Goal: Information Seeking & Learning: Learn about a topic

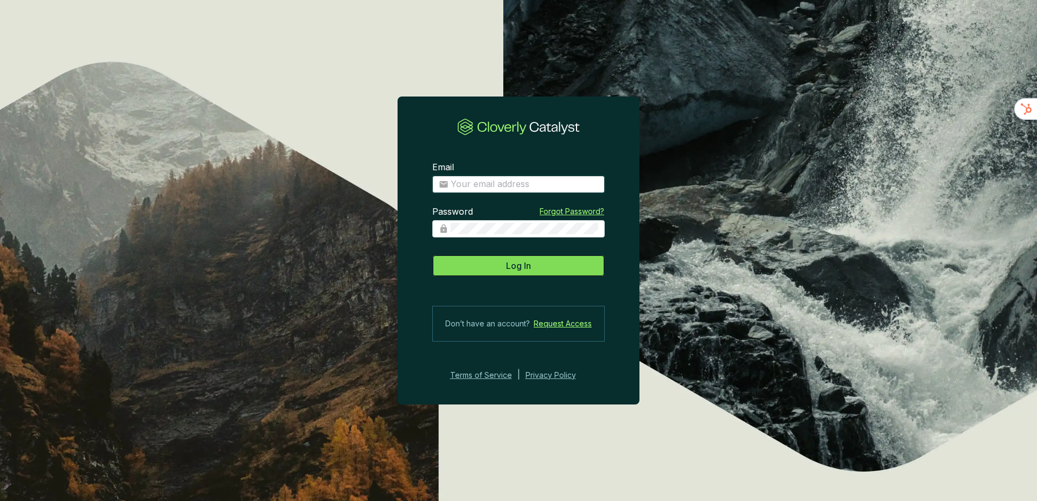
type input "[EMAIL_ADDRESS][DOMAIN_NAME]"
click at [452, 269] on button "Log In" at bounding box center [518, 266] width 172 height 22
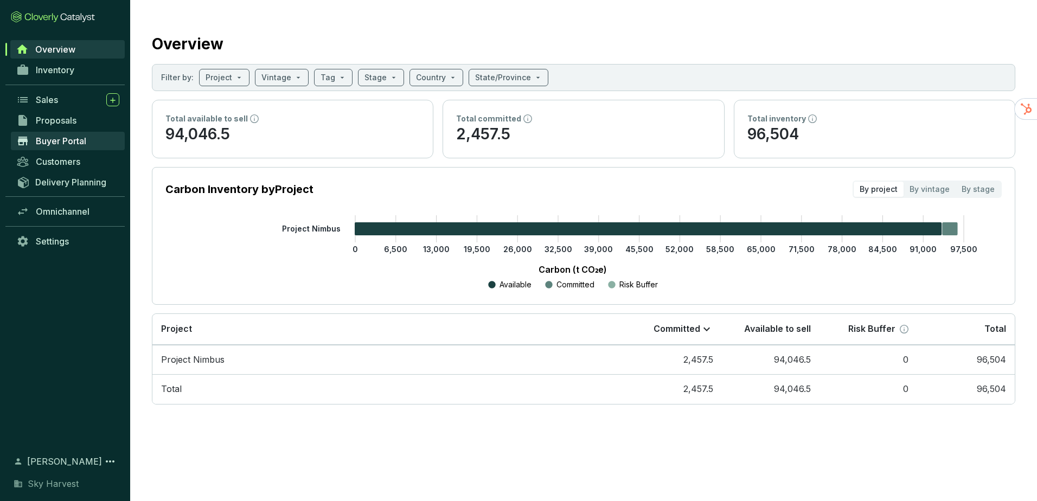
click at [78, 140] on span "Buyer Portal" at bounding box center [61, 141] width 50 height 11
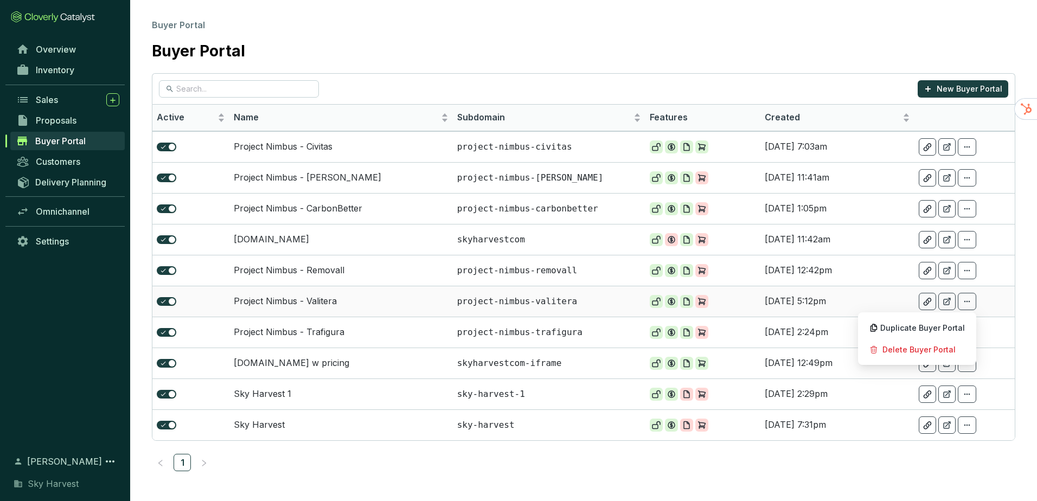
click at [967, 298] on icon at bounding box center [967, 301] width 9 height 13
click at [905, 329] on td "[DATE] 2:24pm" at bounding box center [837, 332] width 154 height 31
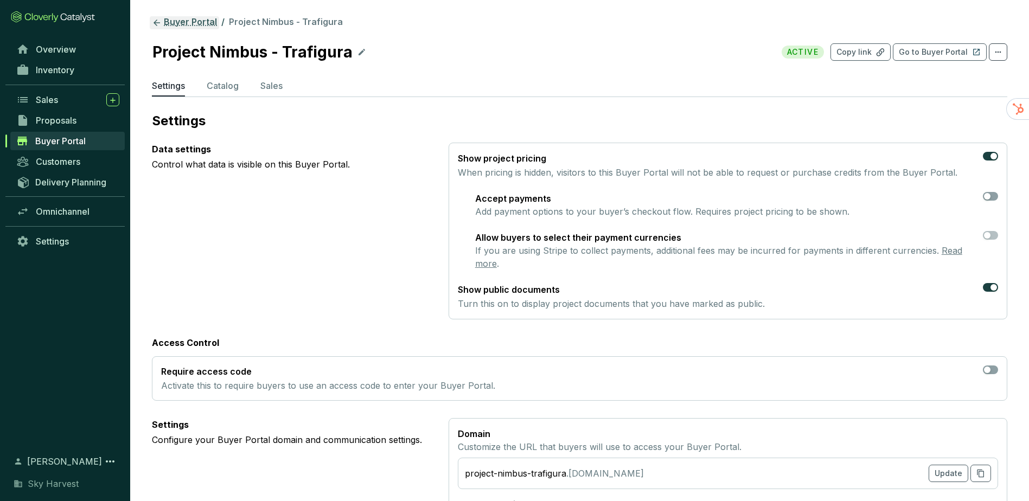
click at [198, 20] on link "Buyer Portal" at bounding box center [184, 22] width 69 height 13
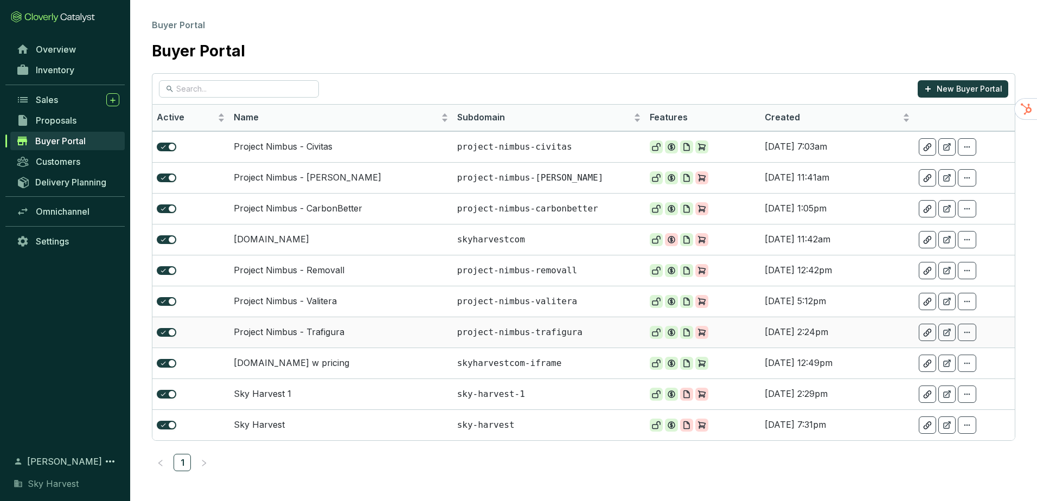
click at [965, 334] on icon at bounding box center [967, 332] width 9 height 13
click at [972, 337] on span at bounding box center [967, 332] width 18 height 17
click at [937, 356] on section at bounding box center [947, 363] width 57 height 17
click at [967, 337] on icon at bounding box center [967, 332] width 9 height 13
click at [970, 332] on icon at bounding box center [967, 333] width 6 height 2
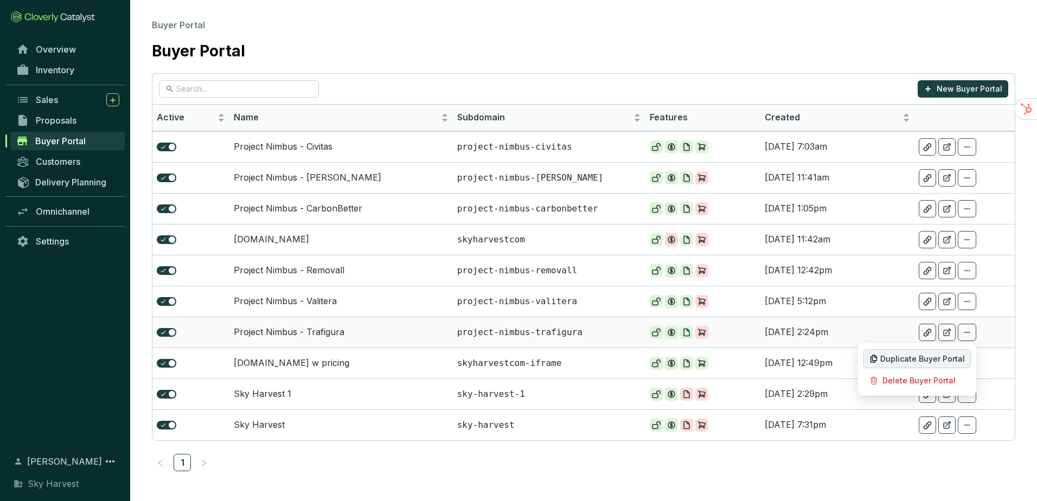
click at [955, 355] on span "Duplicate Buyer Portal" at bounding box center [922, 359] width 85 height 9
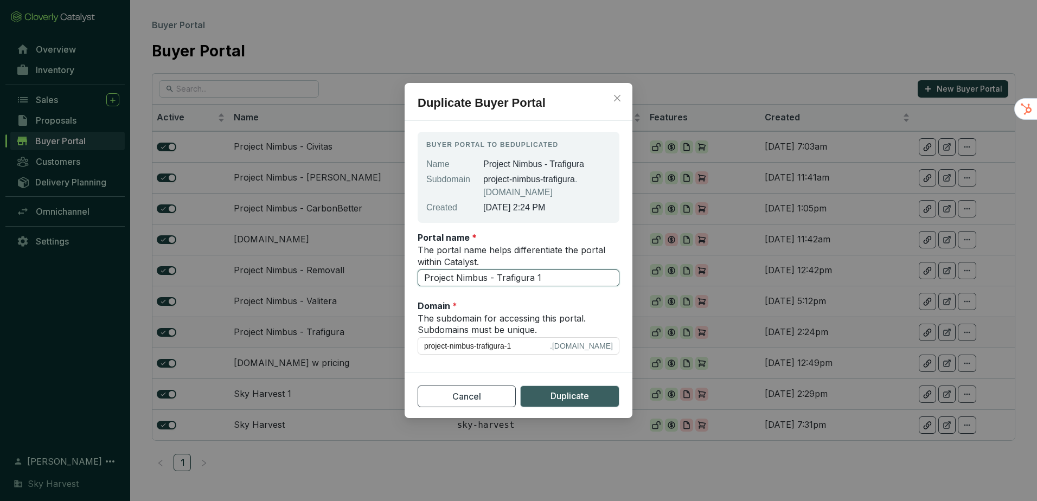
drag, startPoint x: 501, startPoint y: 276, endPoint x: 599, endPoint y: 280, distance: 98.8
click at [599, 280] on input "Project Nimbus - Trafigura 1" at bounding box center [519, 278] width 202 height 17
type input "Project Nimbus - Te"
type input "project-nimbus-te"
type input "Project Nimbus - Ter"
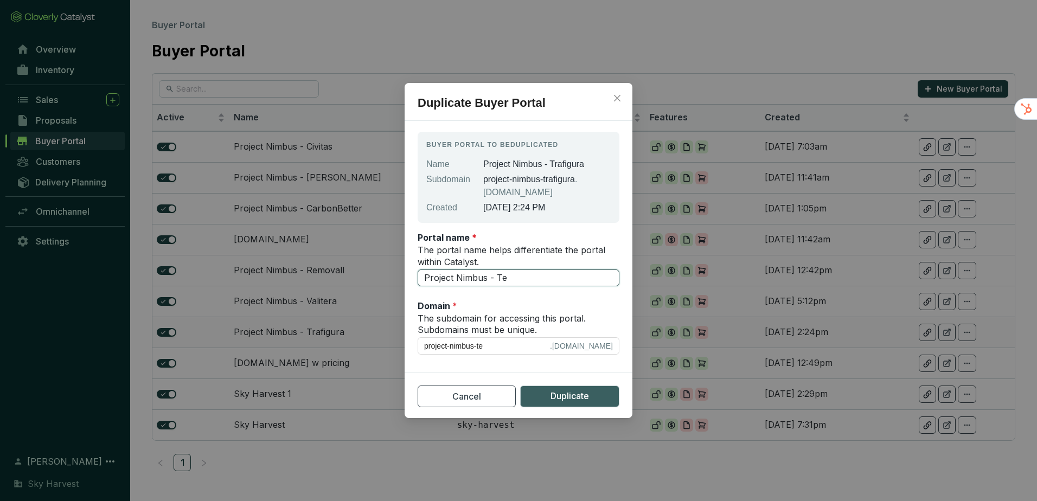
type input "project-nimbus-ter"
type input "Project Nimbus - Terr"
type input "project-nimbus-terr"
type input "Project Nimbus - Terra"
type input "project-nimbus-terra"
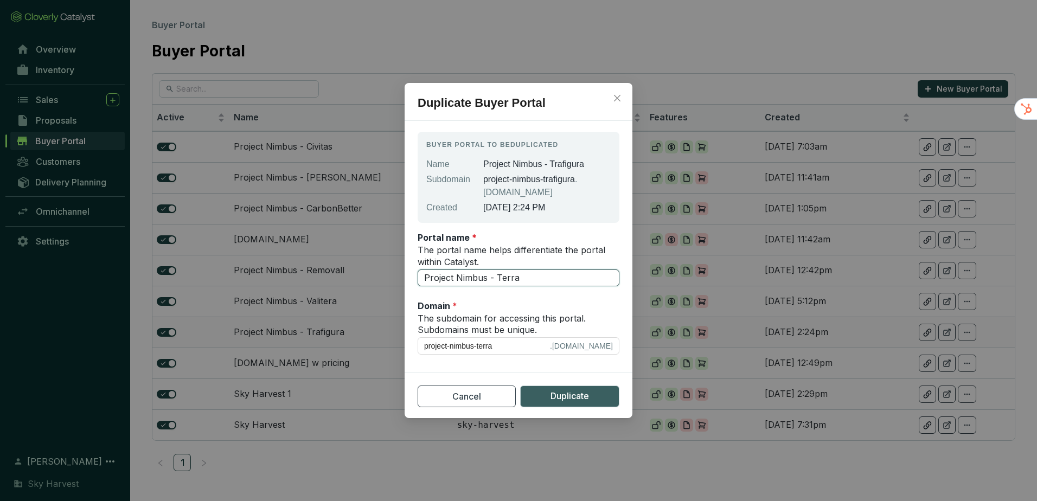
type input "Project Nimbus - Terras"
type input "project-nimbus-terras"
type input "Project Nimbus - Terrase"
type input "project-nimbus-terrase"
type input "Project Nimbus - Terraset"
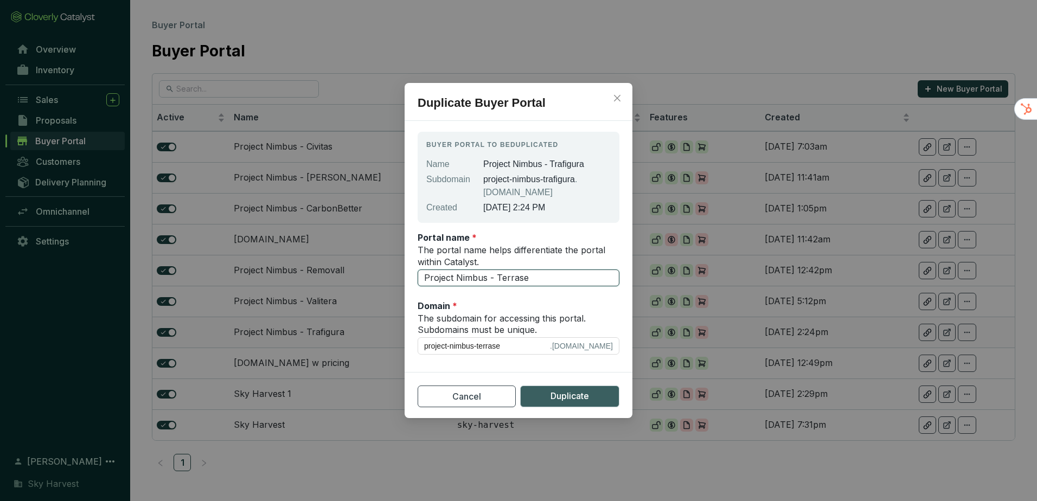
type input "project-nimbus-terraset"
type input "Project Nimbus - Terraset"
click at [572, 391] on span "Duplicate" at bounding box center [570, 396] width 39 height 14
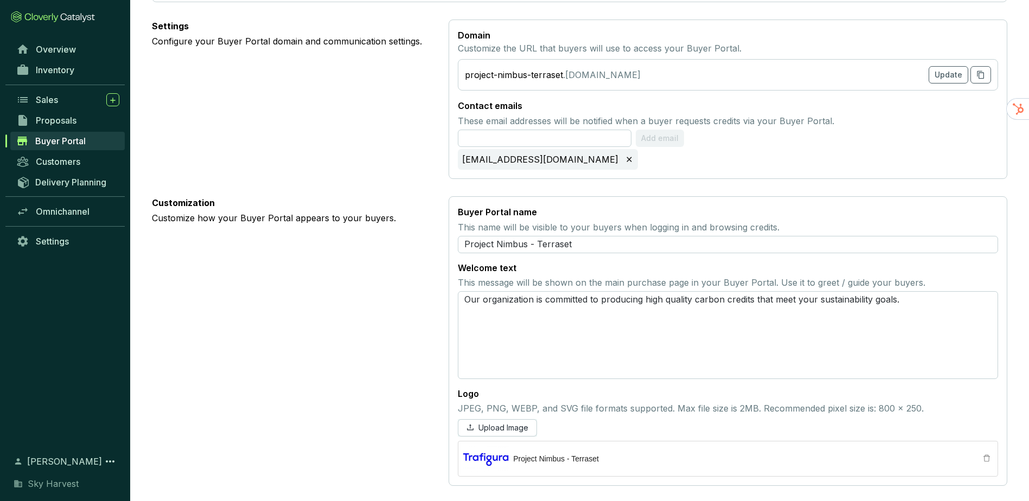
scroll to position [405, 0]
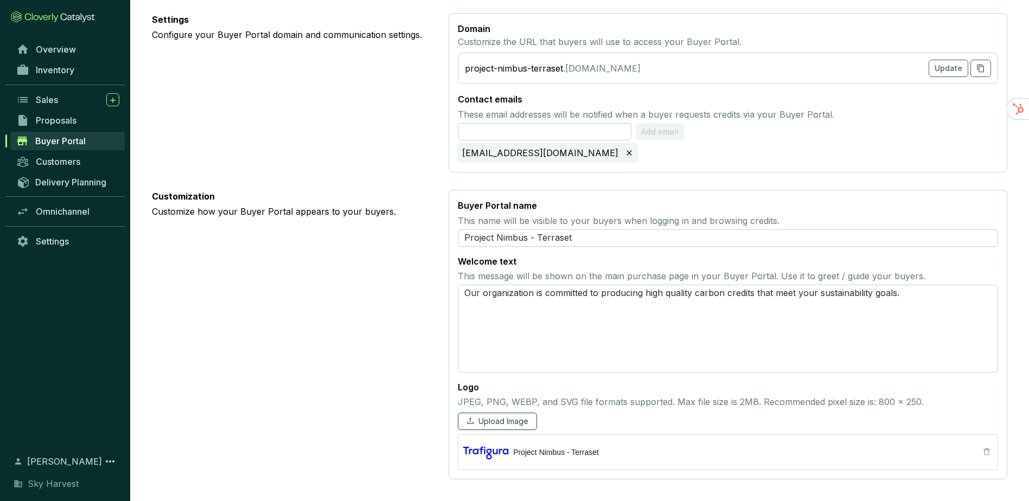
click at [509, 420] on span "Upload Image" at bounding box center [503, 421] width 50 height 11
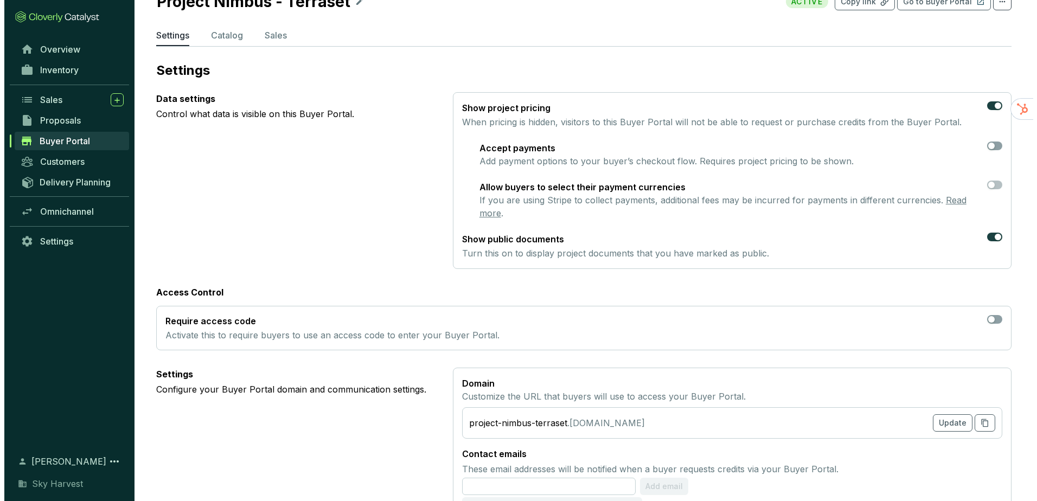
scroll to position [0, 0]
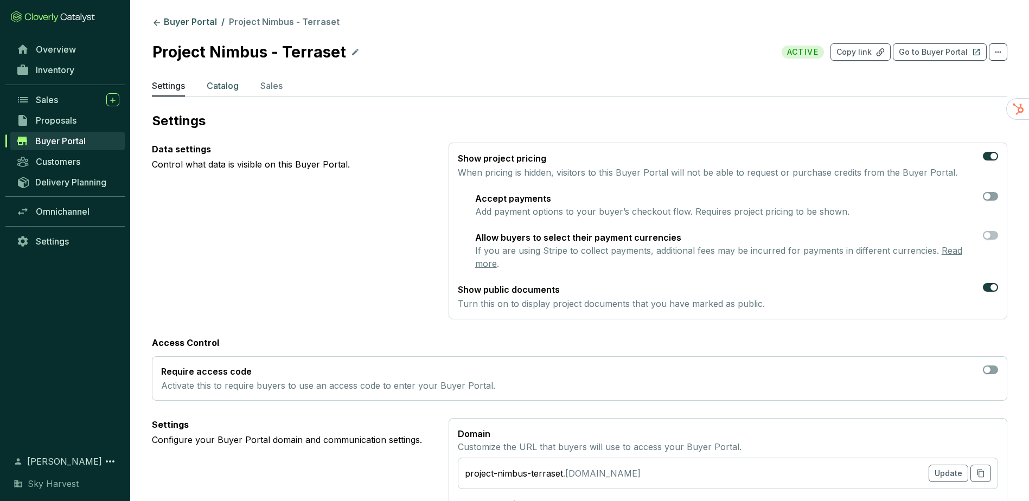
click at [230, 84] on p "Catalog" at bounding box center [223, 85] width 32 height 13
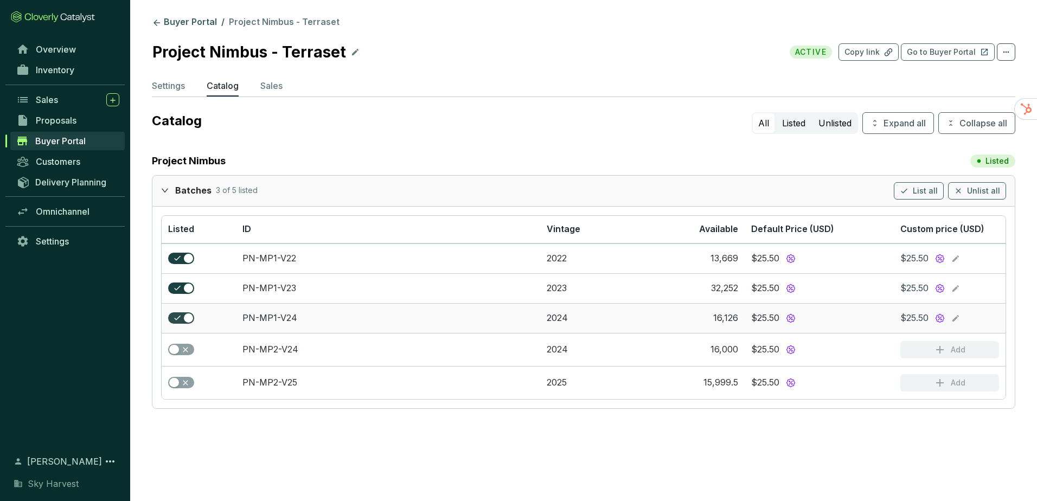
click at [189, 317] on div "button" at bounding box center [189, 318] width 10 height 10
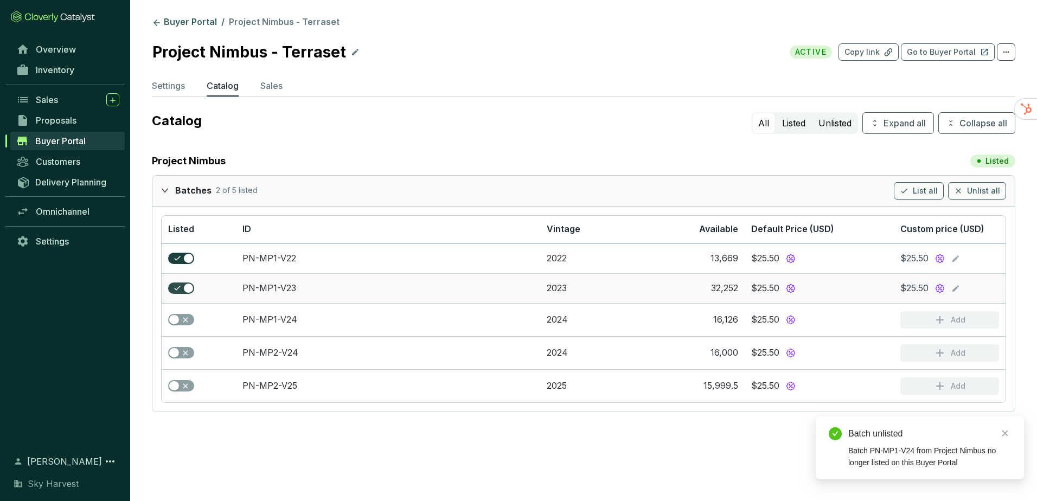
click at [182, 289] on span "button" at bounding box center [181, 289] width 26 height 12
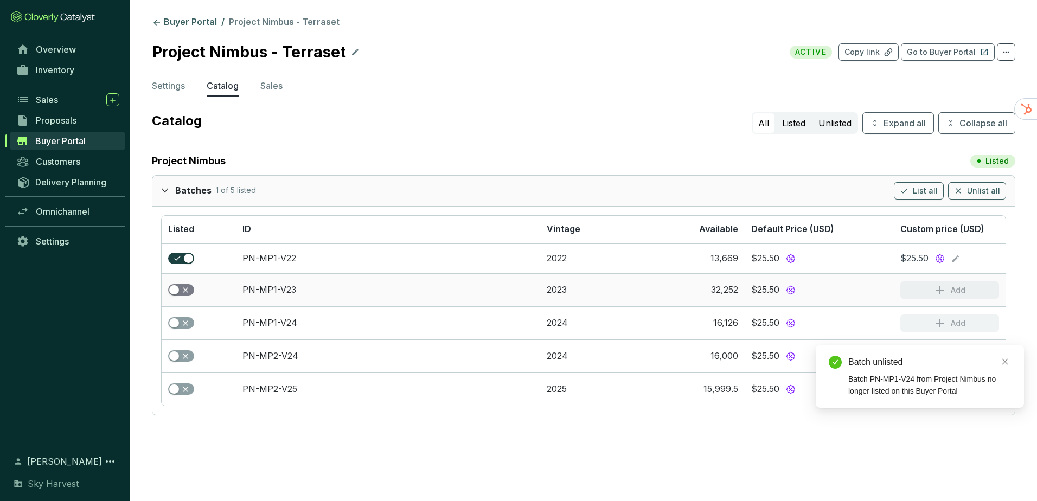
click at [182, 289] on span "button" at bounding box center [181, 290] width 26 height 12
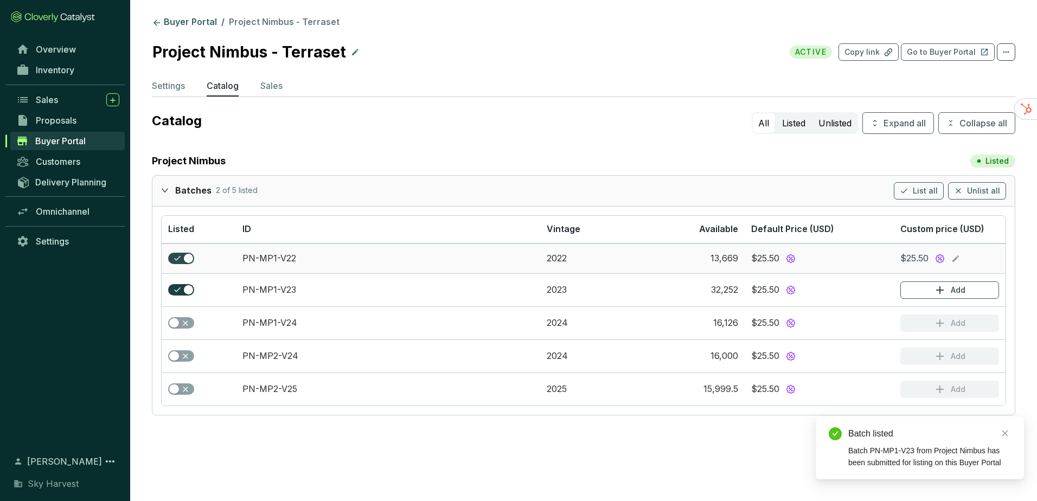
click at [179, 259] on span "button" at bounding box center [181, 259] width 26 height 12
click at [179, 259] on span "button" at bounding box center [181, 260] width 26 height 12
click at [183, 330] on span "button" at bounding box center [181, 327] width 26 height 12
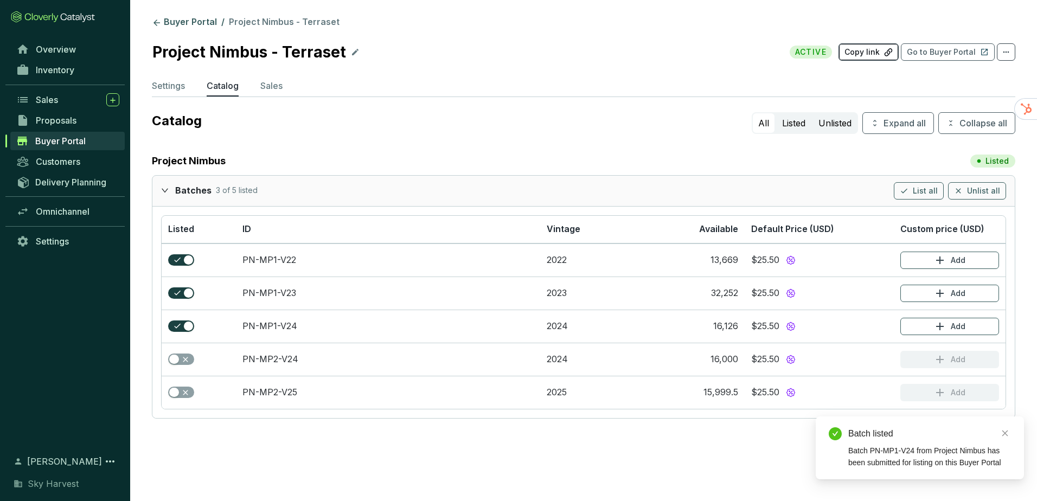
click at [880, 57] on p "Copy link" at bounding box center [861, 52] width 35 height 11
click at [159, 86] on p "Settings" at bounding box center [168, 85] width 33 height 13
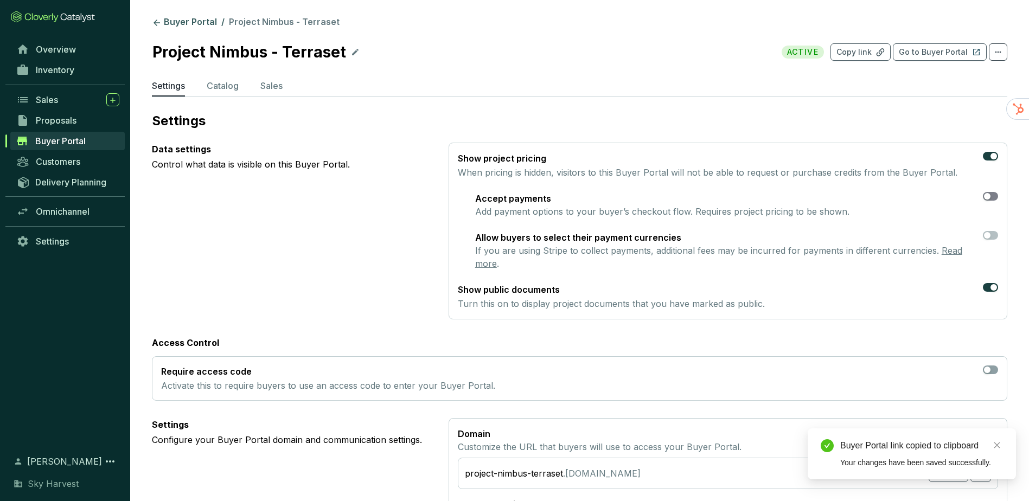
click at [988, 197] on div "button" at bounding box center [987, 196] width 7 height 7
click at [993, 234] on span "button" at bounding box center [990, 235] width 15 height 9
click at [850, 51] on p "Copy link" at bounding box center [853, 52] width 35 height 11
click at [926, 56] on p "Go to Buyer Portal" at bounding box center [933, 52] width 69 height 11
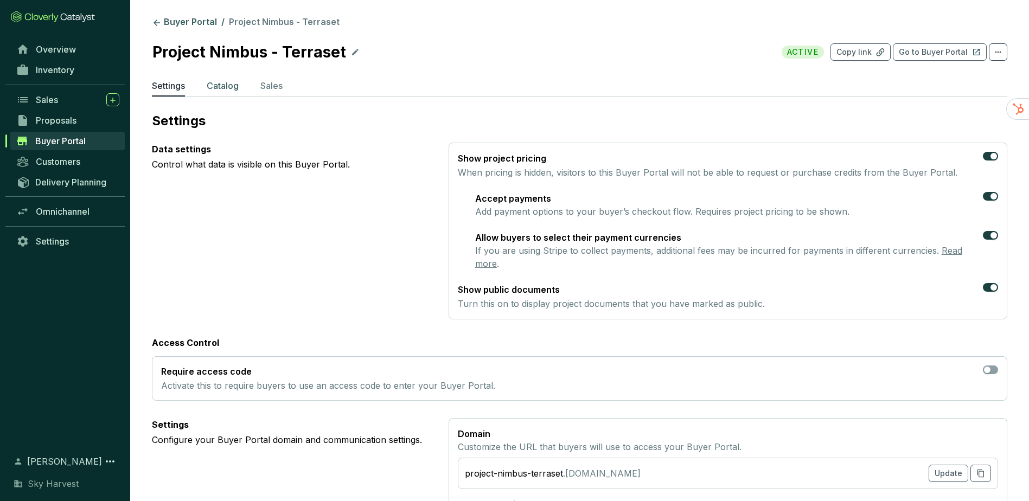
click at [236, 90] on p "Catalog" at bounding box center [223, 85] width 32 height 13
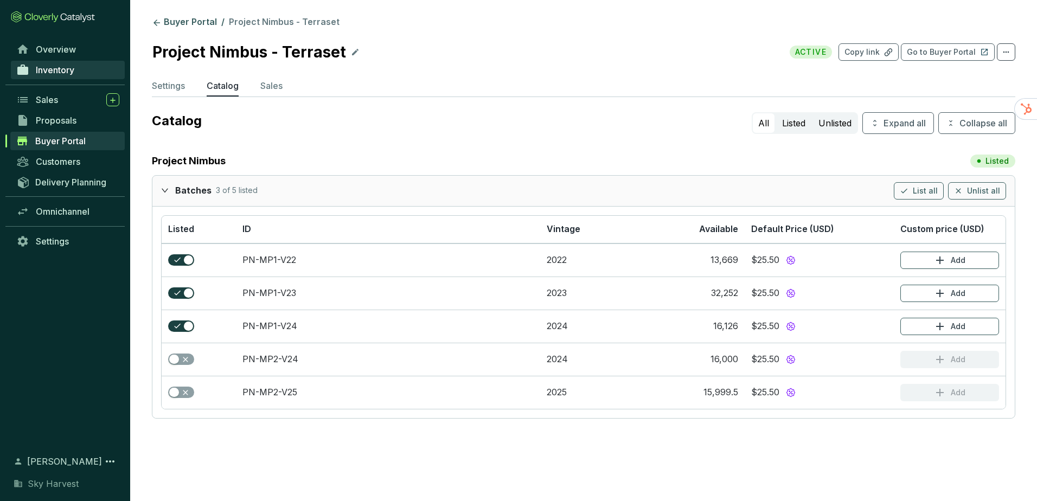
click at [47, 70] on span "Inventory" at bounding box center [55, 70] width 39 height 11
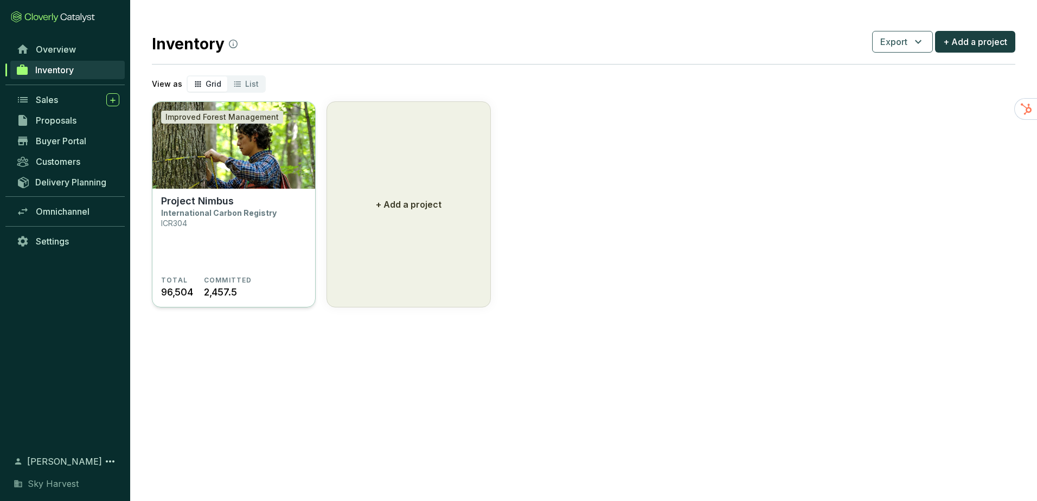
click at [242, 222] on section "Project Nimbus International Carbon Registry ICR304" at bounding box center [233, 235] width 145 height 81
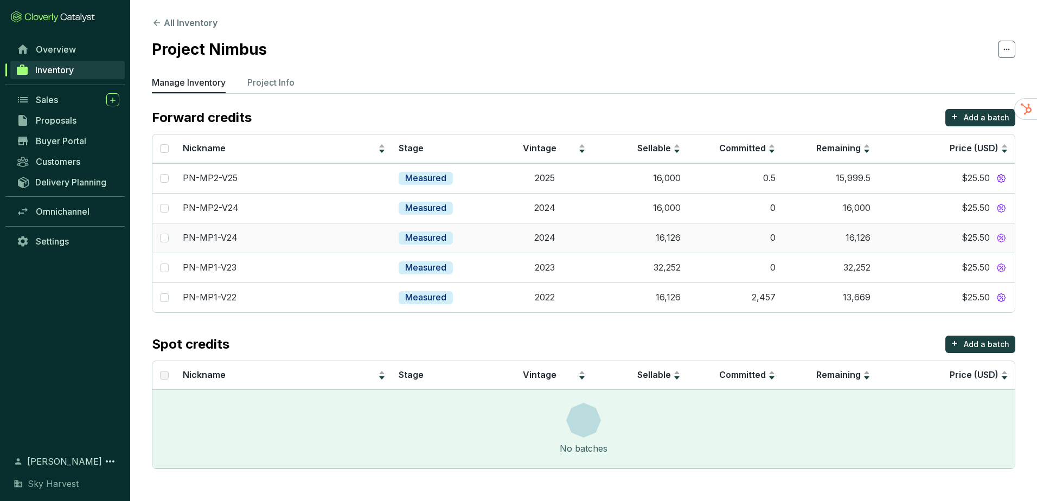
click at [428, 235] on p "Measured" at bounding box center [425, 238] width 41 height 12
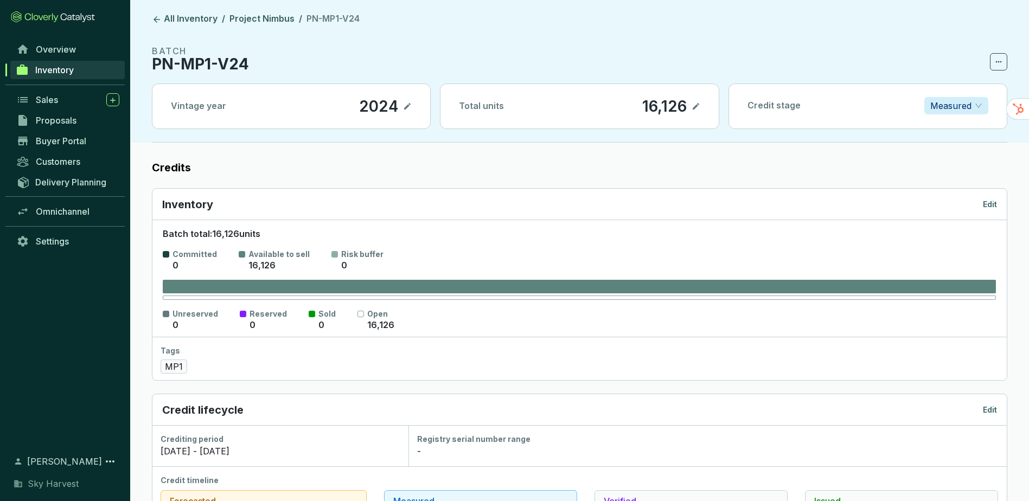
click at [935, 112] on p "Measured" at bounding box center [950, 106] width 41 height 16
click at [935, 159] on p "Verified" at bounding box center [956, 162] width 47 height 12
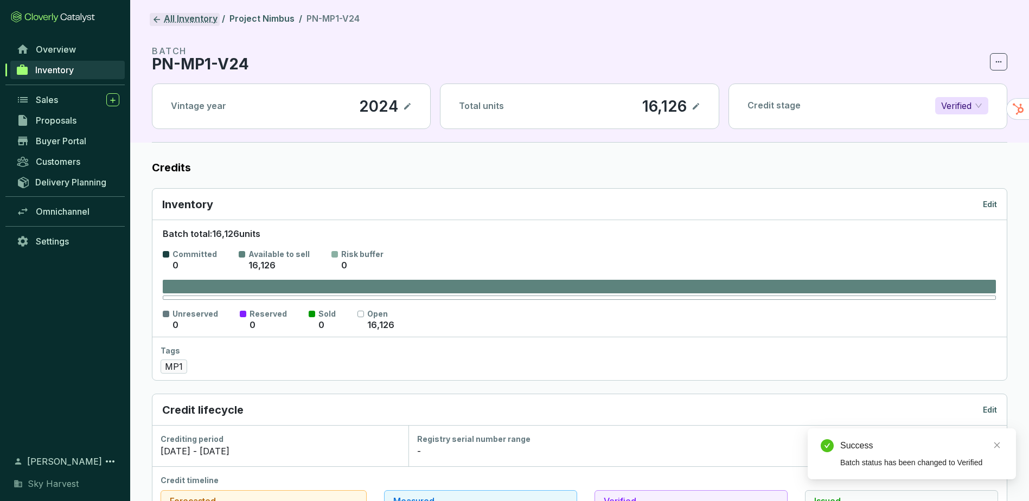
click at [196, 15] on link "All Inventory" at bounding box center [185, 19] width 70 height 13
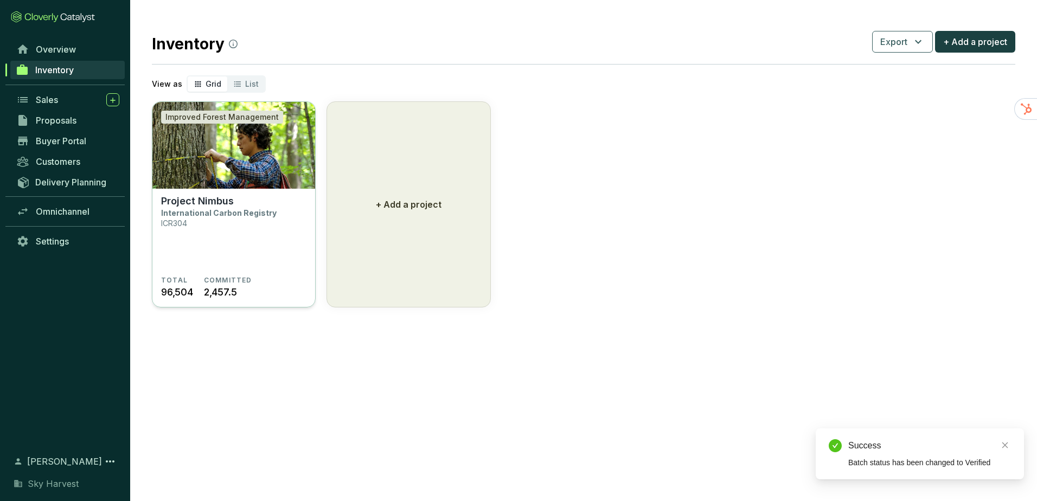
click at [272, 209] on section "Project Nimbus International Carbon Registry ICR304" at bounding box center [233, 235] width 145 height 81
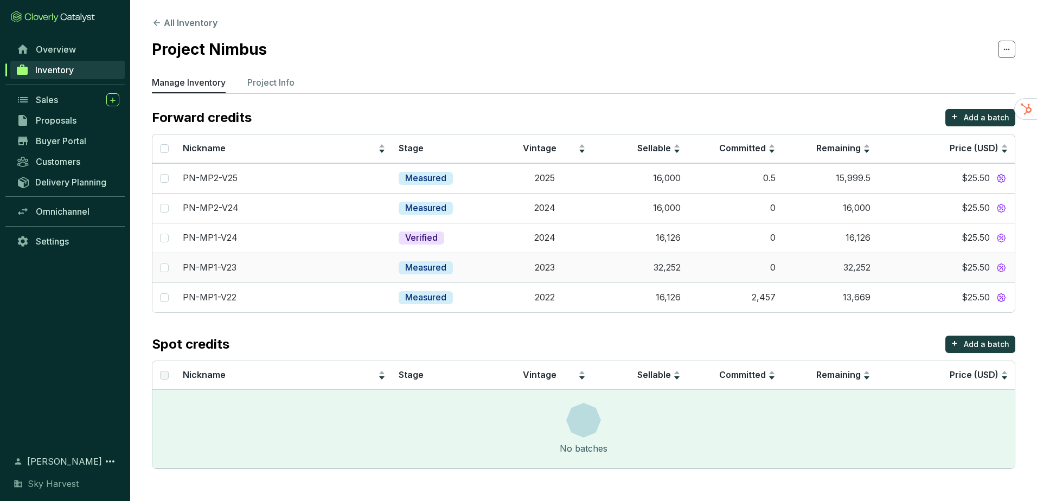
click at [440, 265] on p "Measured" at bounding box center [425, 268] width 41 height 12
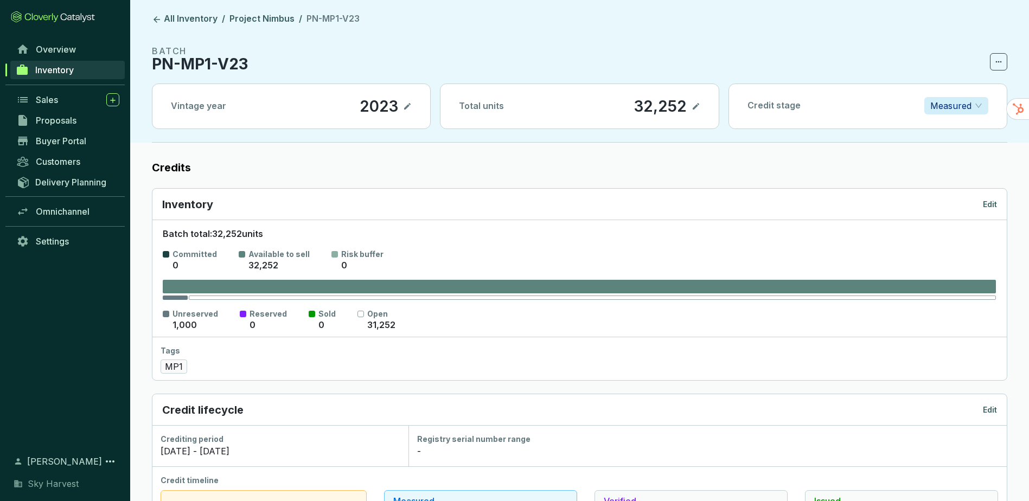
click at [969, 99] on p "Measured" at bounding box center [950, 106] width 41 height 16
click at [942, 161] on p "Verified" at bounding box center [956, 162] width 47 height 12
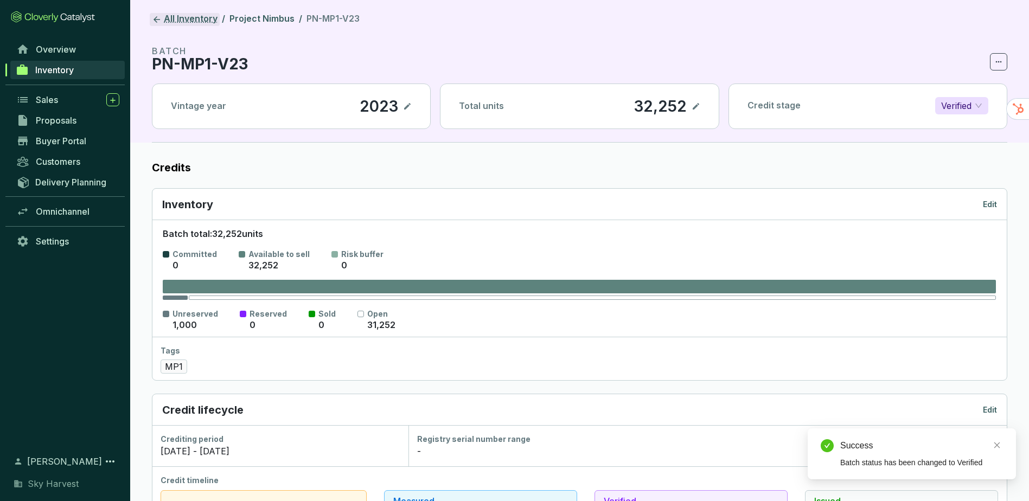
click at [183, 16] on link "All Inventory" at bounding box center [185, 19] width 70 height 13
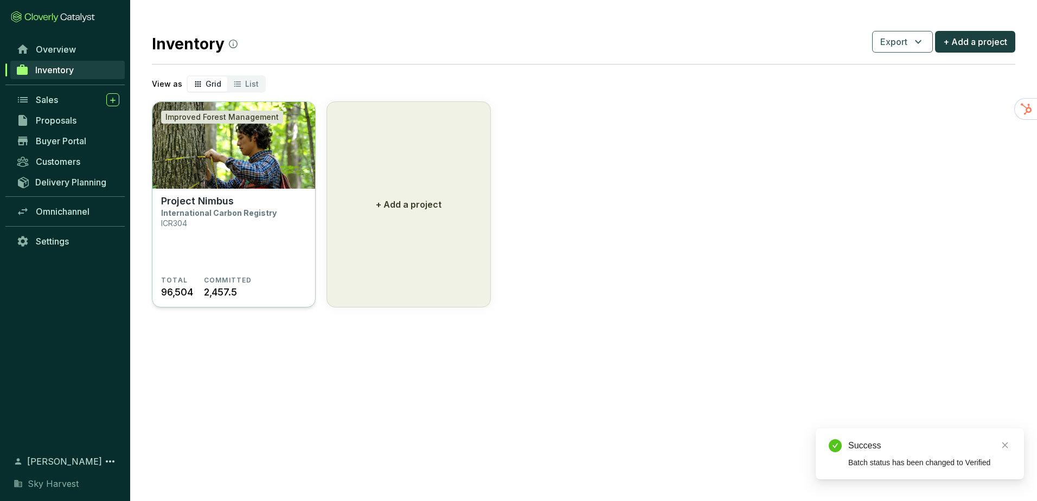
click at [240, 271] on section "Project Nimbus International Carbon Registry ICR304" at bounding box center [233, 235] width 145 height 81
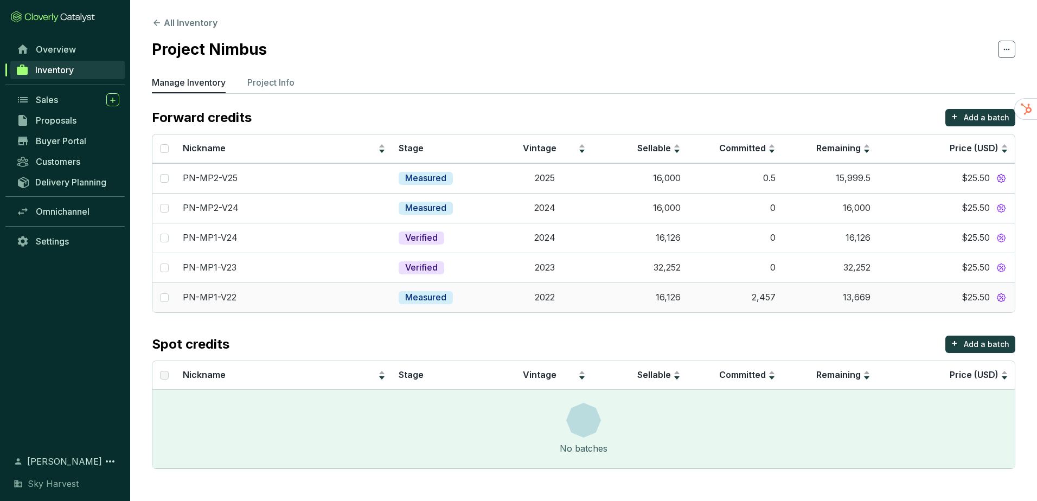
click at [428, 295] on p "Measured" at bounding box center [425, 298] width 41 height 12
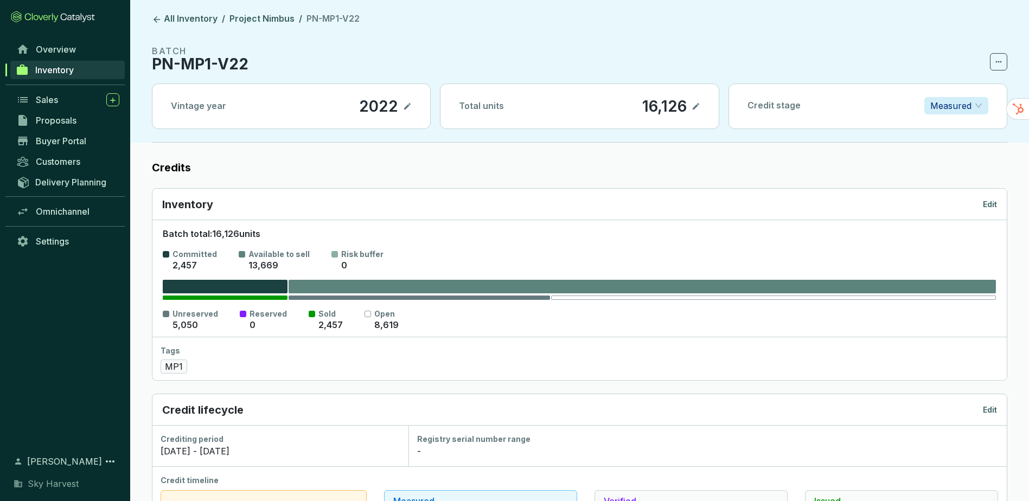
click at [946, 106] on p "Measured" at bounding box center [950, 106] width 41 height 16
click at [939, 165] on p "Verified" at bounding box center [956, 162] width 47 height 12
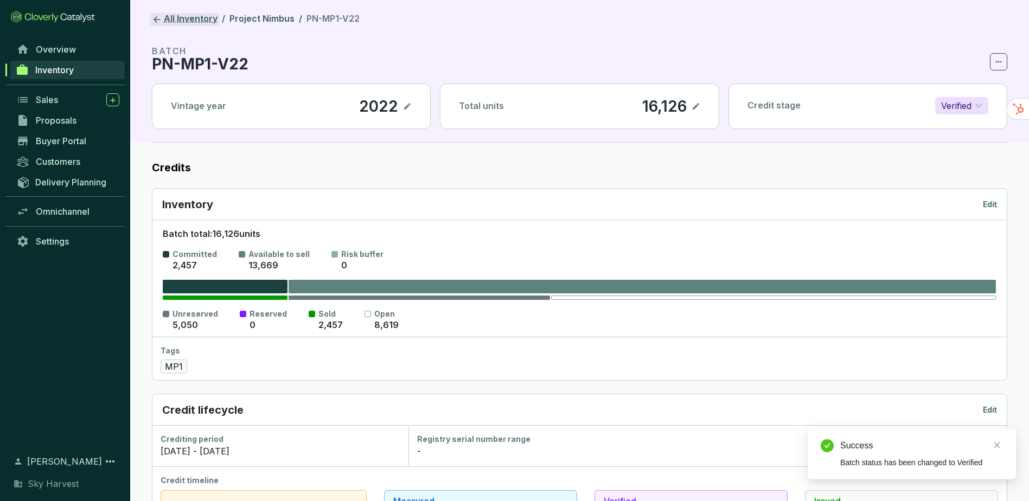
click at [182, 22] on link "All Inventory" at bounding box center [185, 19] width 70 height 13
